Goal: Task Accomplishment & Management: Manage account settings

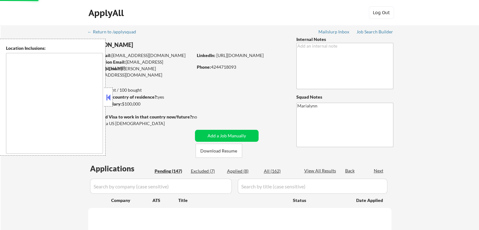
click at [110, 100] on button at bounding box center [108, 97] width 7 height 9
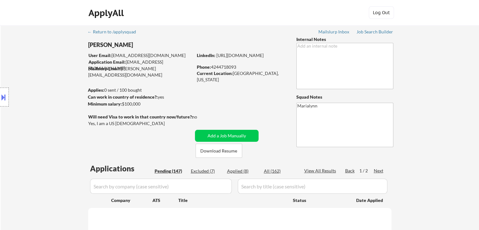
select select ""pending""
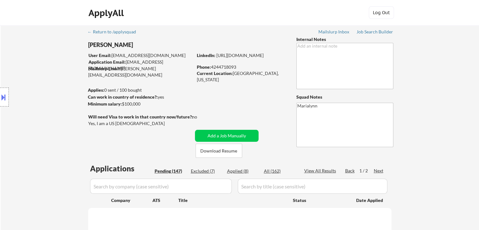
select select ""pending""
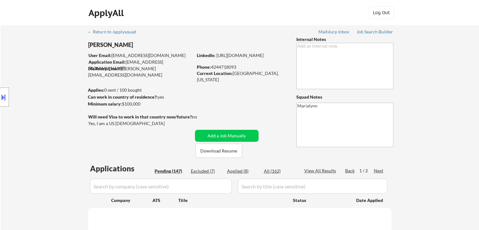
select select ""pending""
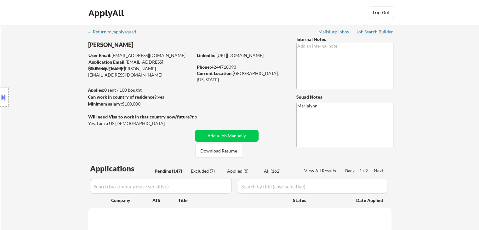
select select ""pending""
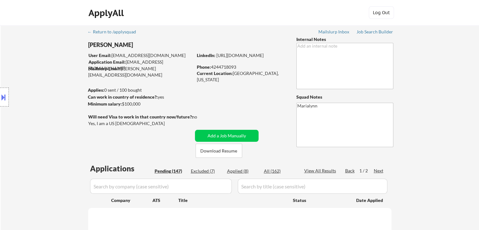
select select ""pending""
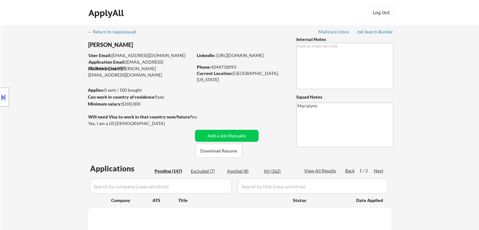
select select ""pending""
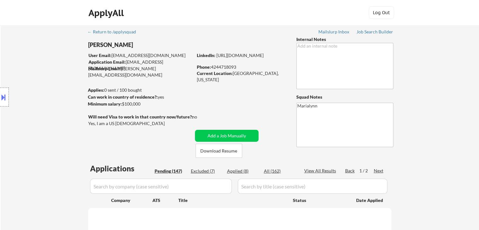
select select ""pending""
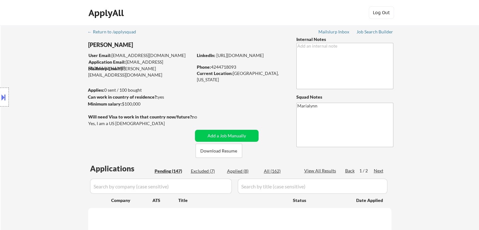
select select ""pending""
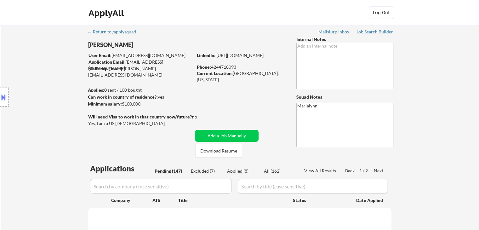
select select ""pending""
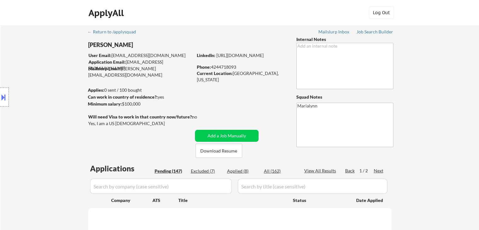
select select ""pending""
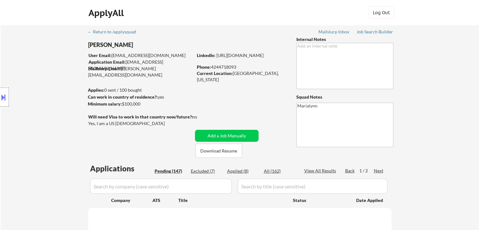
select select ""pending""
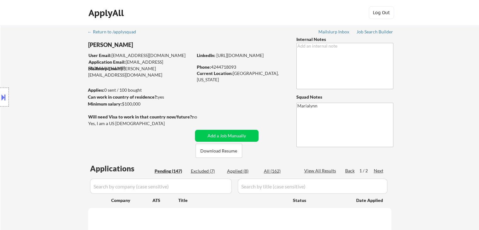
select select ""pending""
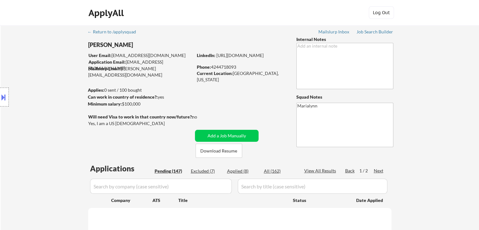
select select ""pending""
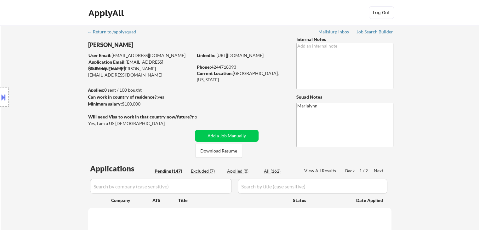
select select ""pending""
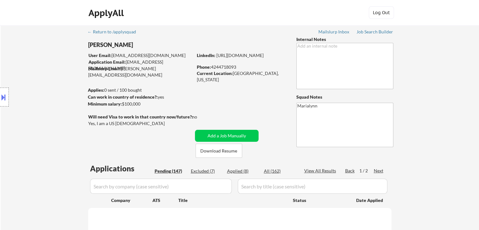
select select ""pending""
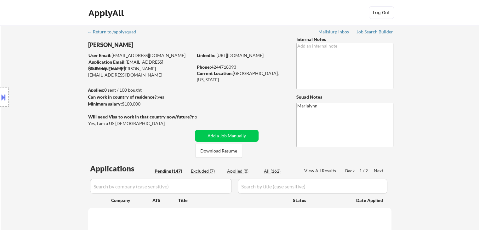
select select ""pending""
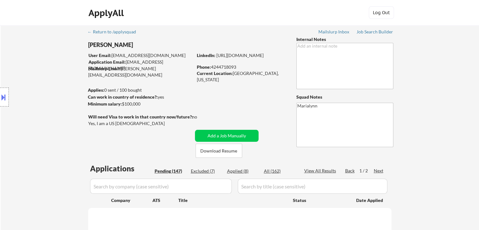
select select ""pending""
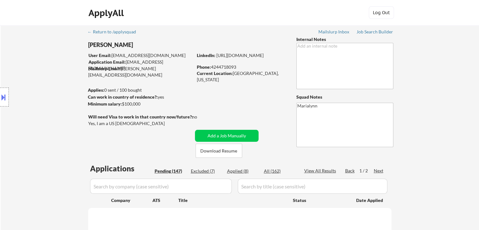
select select ""pending""
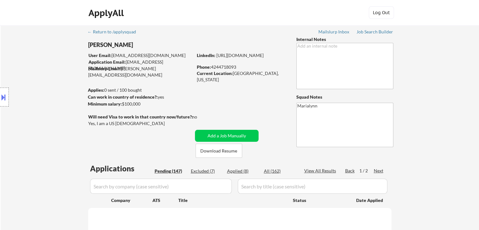
select select ""pending""
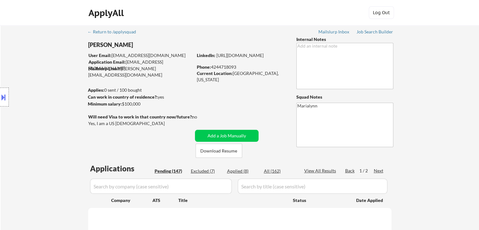
select select ""pending""
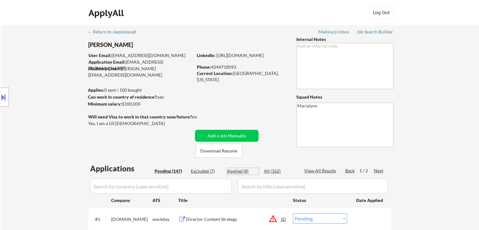
click at [231, 172] on div "Applied (8)" at bounding box center [243, 171] width 32 height 6
select select ""applied""
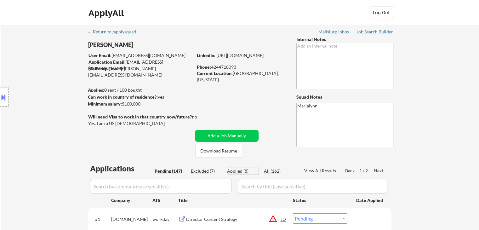
select select ""applied""
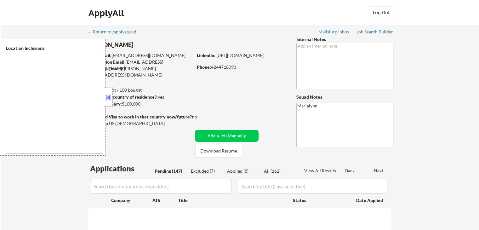
type textarea "[GEOGRAPHIC_DATA], [GEOGRAPHIC_DATA] [GEOGRAPHIC_DATA], [GEOGRAPHIC_DATA] [GEOG…"
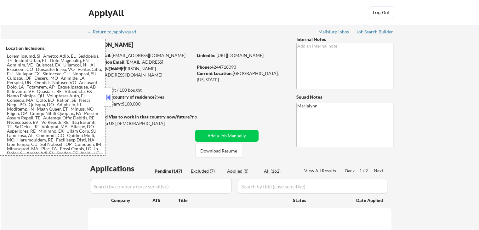
select select ""pending""
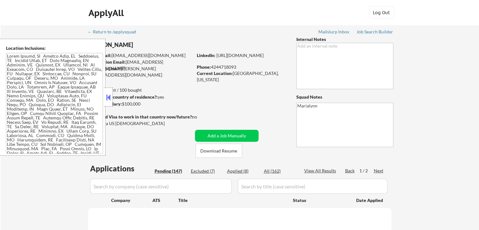
select select ""pending""
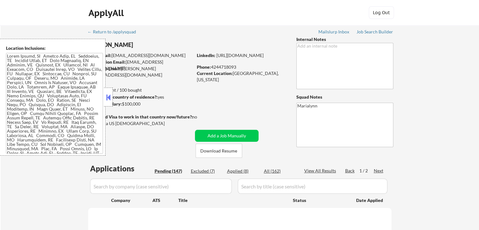
select select ""pending""
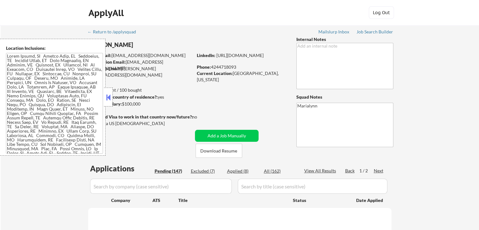
select select ""pending""
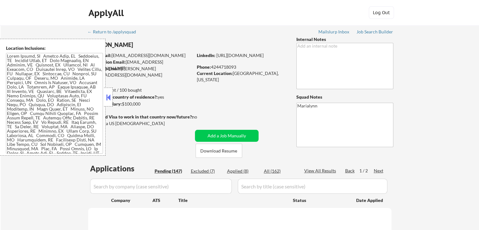
select select ""pending""
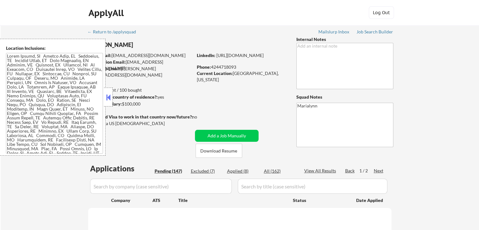
select select ""pending""
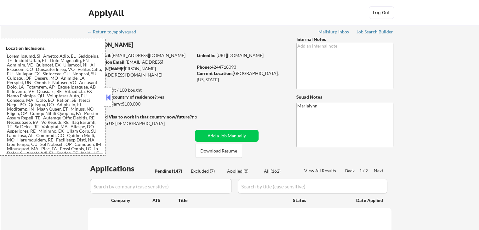
select select ""pending""
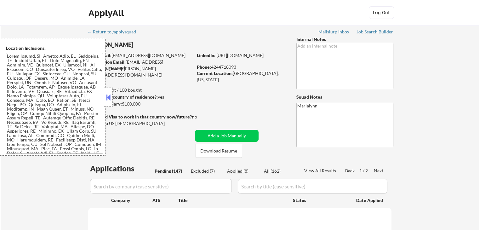
select select ""pending""
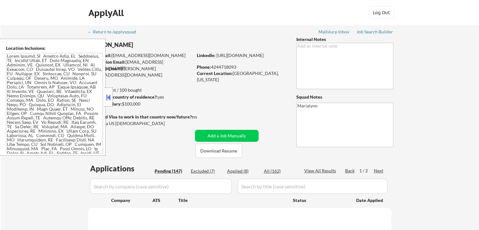
select select ""pending""
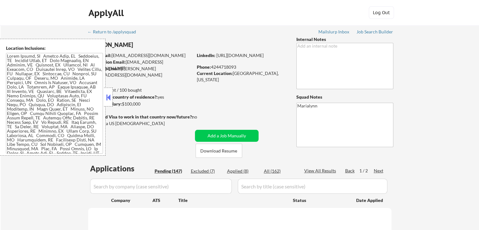
select select ""pending""
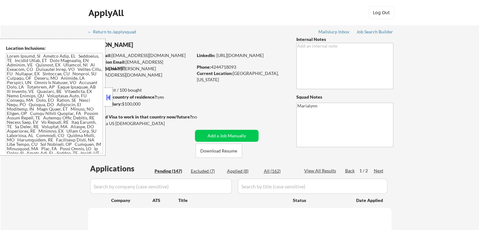
select select ""pending""
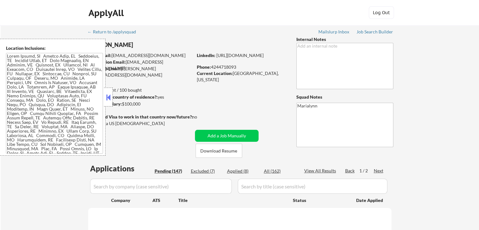
select select ""pending""
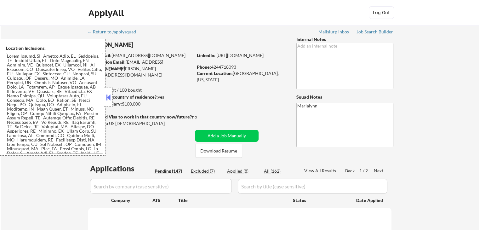
select select ""pending""
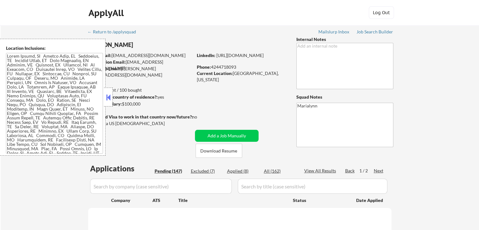
select select ""pending""
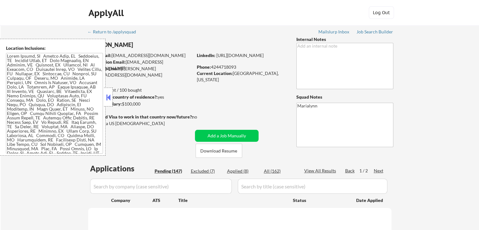
select select ""pending""
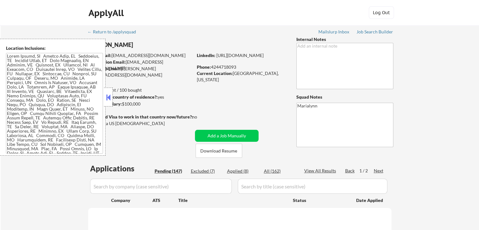
select select ""pending""
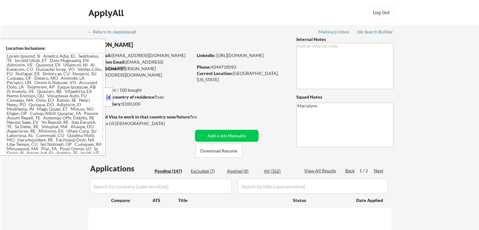
select select ""pending""
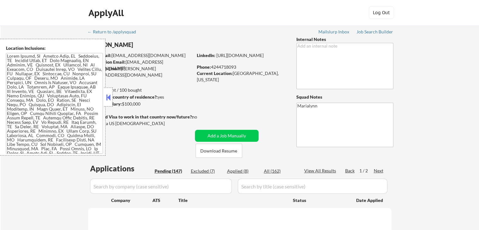
select select ""pending""
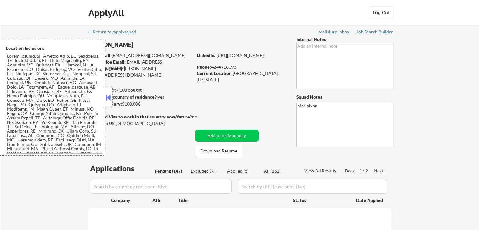
select select ""pending""
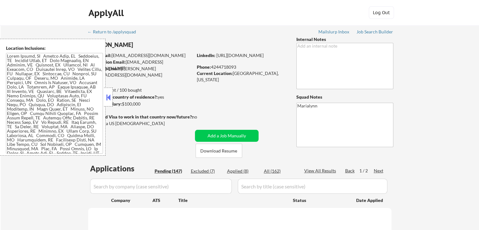
select select ""pending""
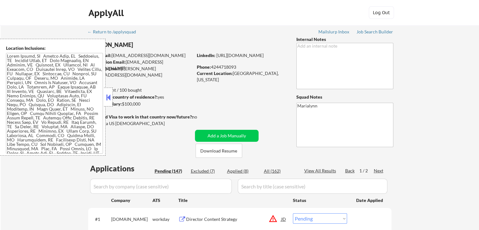
click at [106, 97] on button at bounding box center [108, 97] width 7 height 9
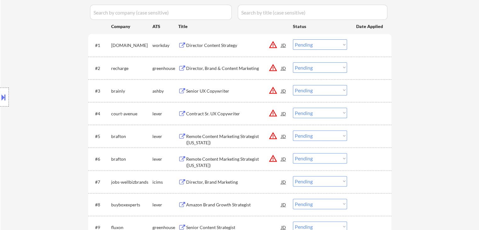
scroll to position [252, 0]
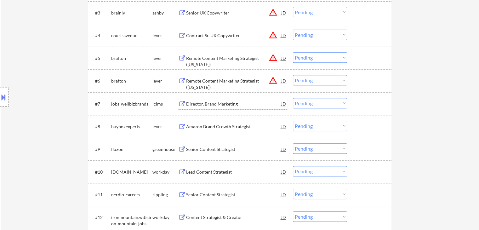
click at [218, 105] on div "Director, Brand Marketing" at bounding box center [233, 104] width 95 height 6
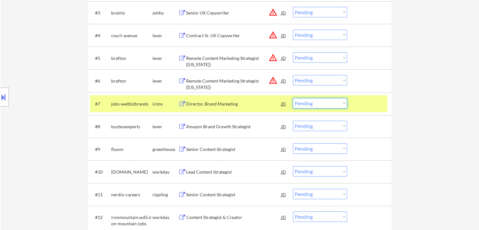
drag, startPoint x: 307, startPoint y: 104, endPoint x: 311, endPoint y: 107, distance: 4.7
click at [308, 105] on select "Choose an option... Pending Applied Excluded (Questions) Excluded (Expired) Exc…" at bounding box center [320, 103] width 54 height 10
click at [293, 98] on select "Choose an option... Pending Applied Excluded (Questions) Excluded (Expired) Exc…" at bounding box center [320, 103] width 54 height 10
select select ""pending""
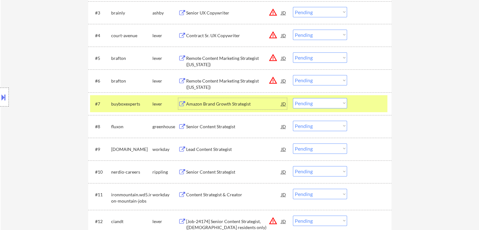
click at [218, 104] on div "Amazon Brand Growth Strategist" at bounding box center [233, 104] width 95 height 6
